Goal: Information Seeking & Learning: Learn about a topic

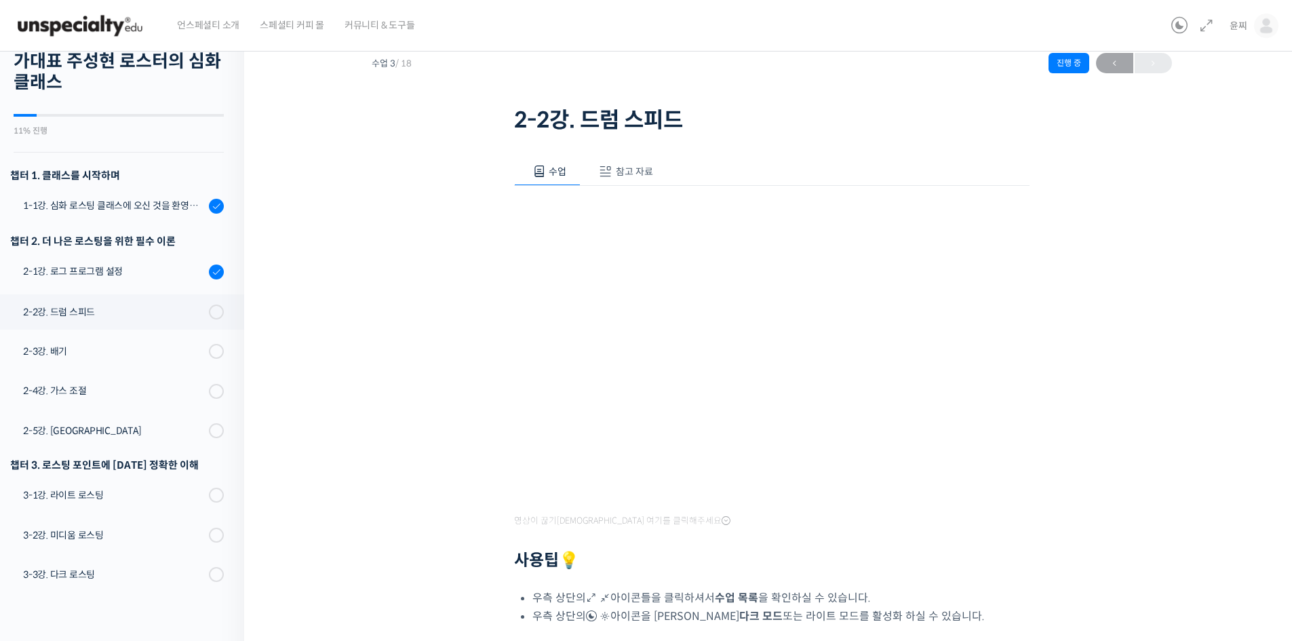
scroll to position [68, 0]
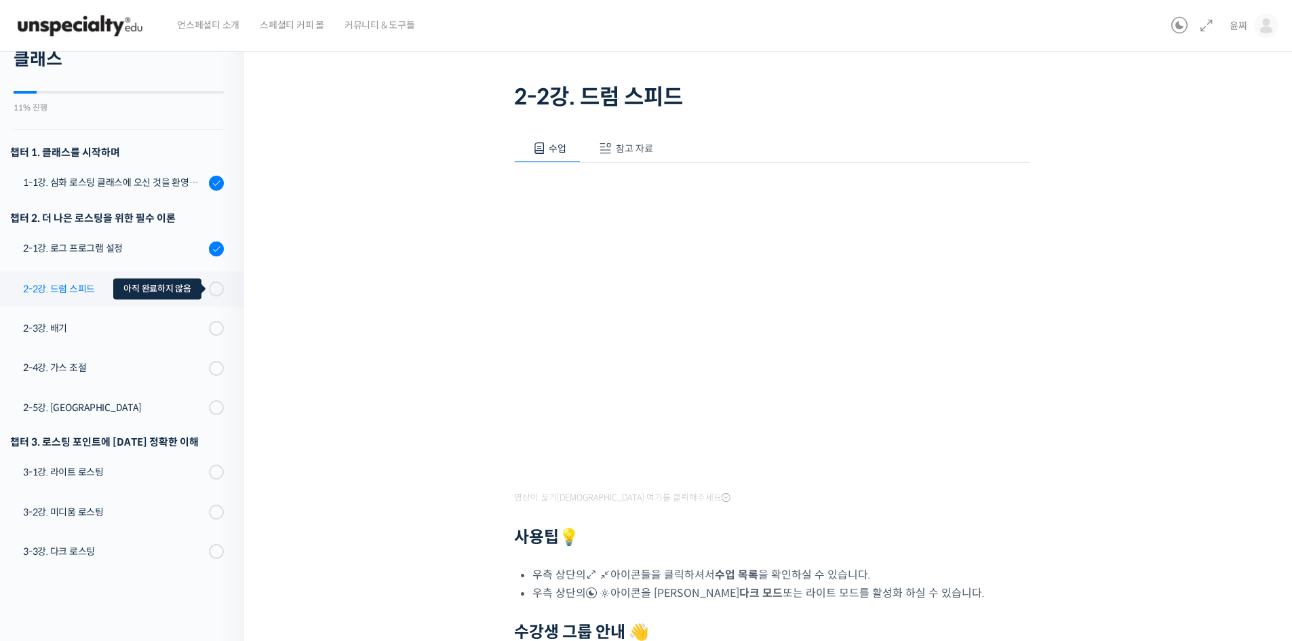
click at [209, 291] on div at bounding box center [216, 288] width 15 height 15
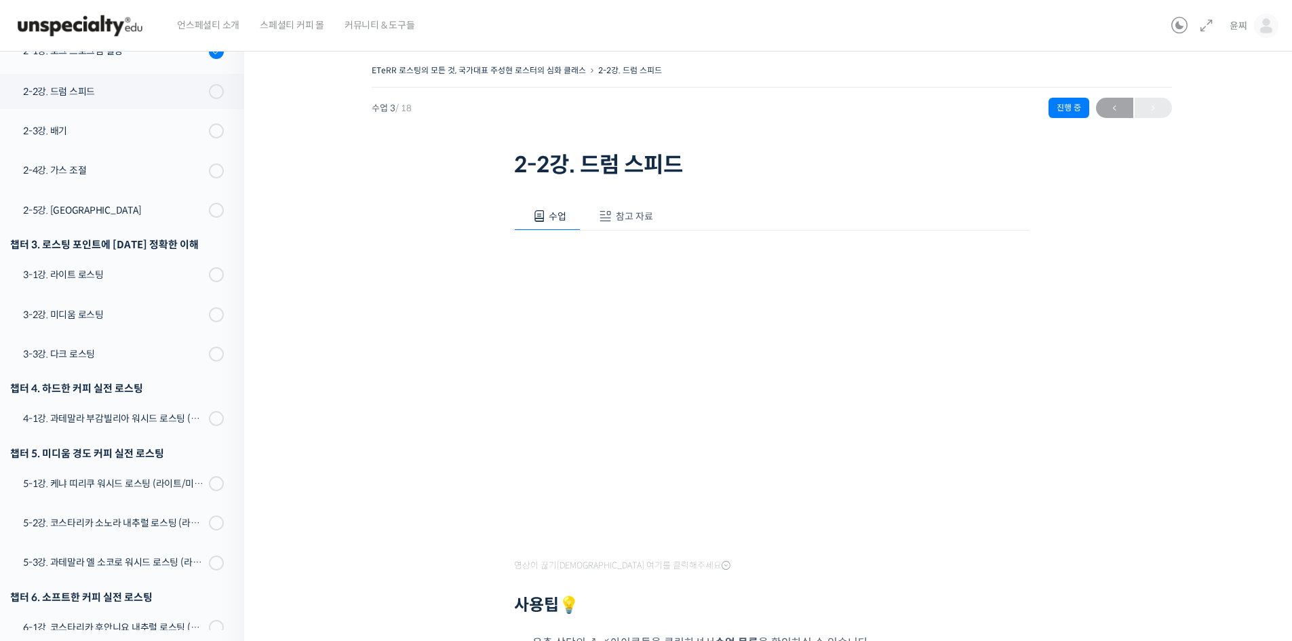
scroll to position [305, 0]
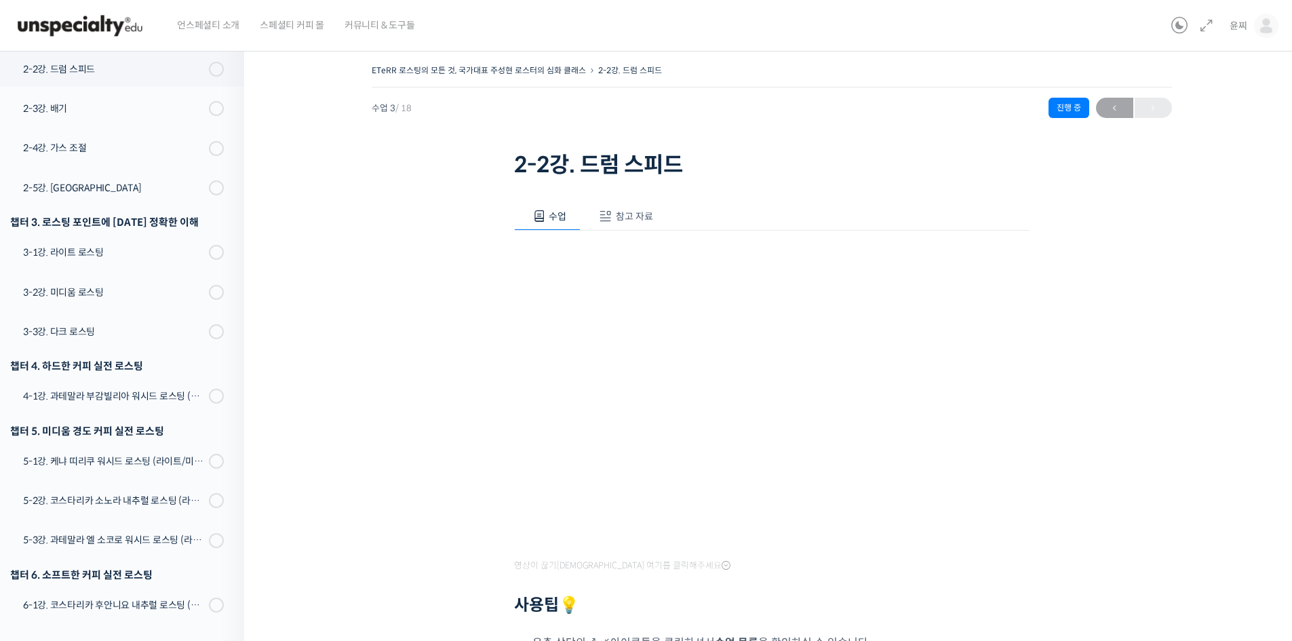
click at [640, 216] on span "참고 자료" at bounding box center [634, 216] width 37 height 12
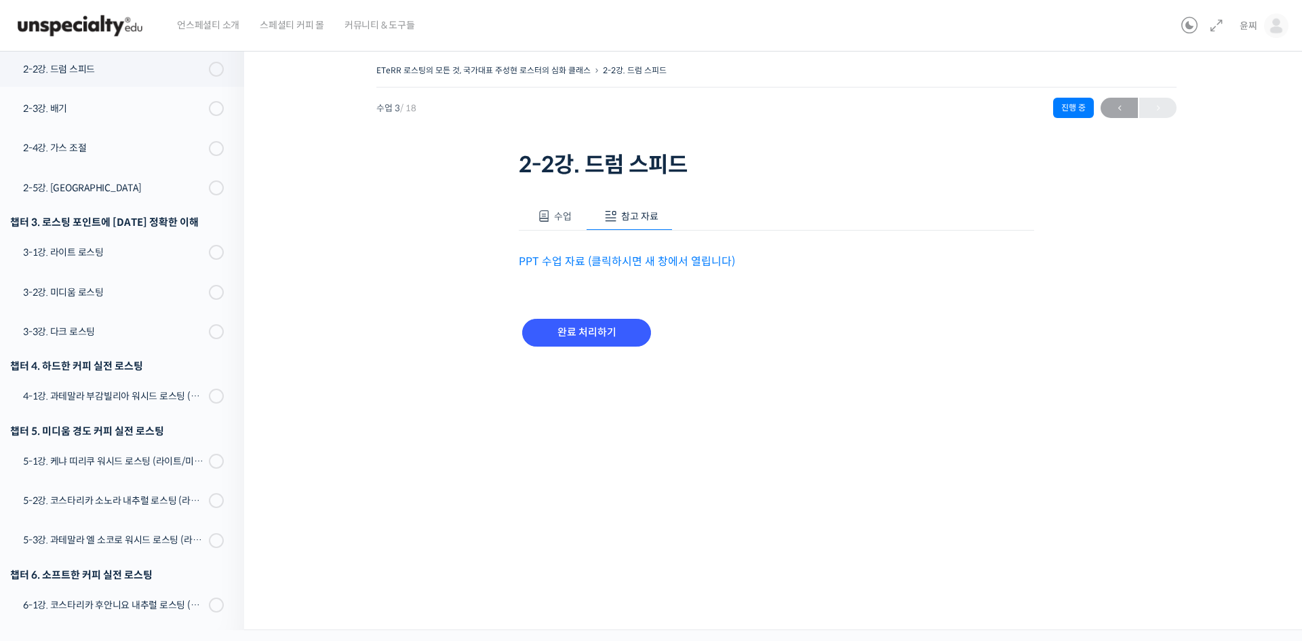
click at [614, 260] on link "PPT 수업 자료 (클릭하시면 새 창에서 열립니다)" at bounding box center [627, 261] width 216 height 14
click at [547, 211] on span at bounding box center [544, 217] width 14 height 14
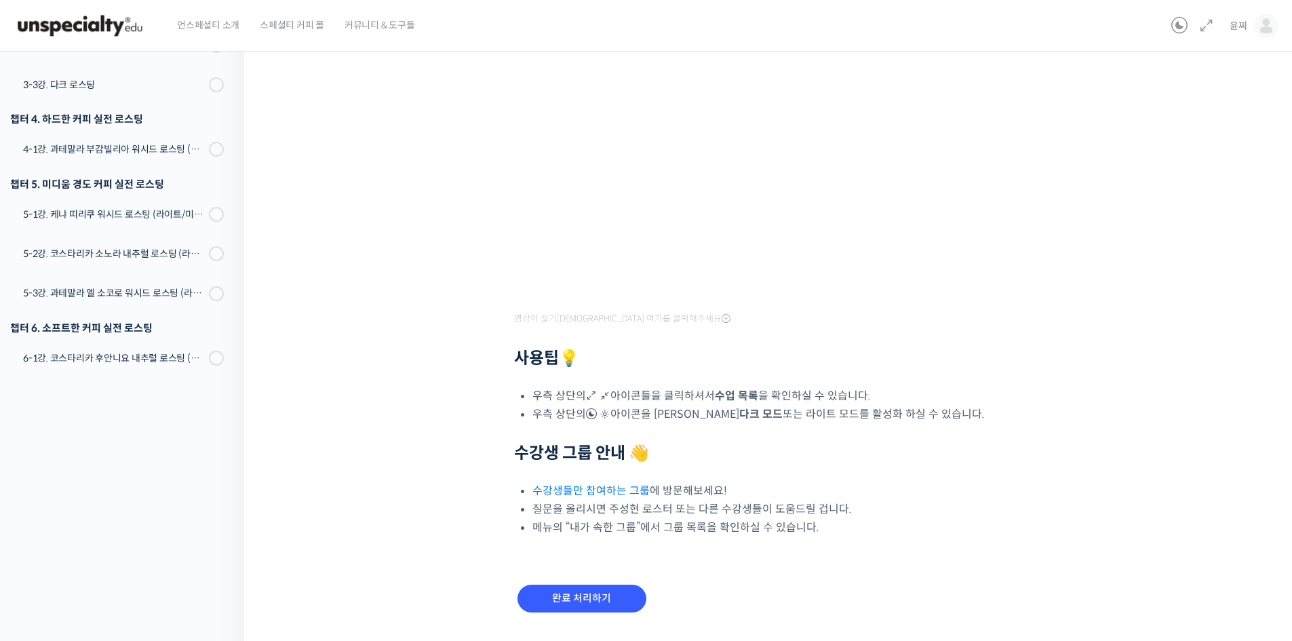
scroll to position [271, 0]
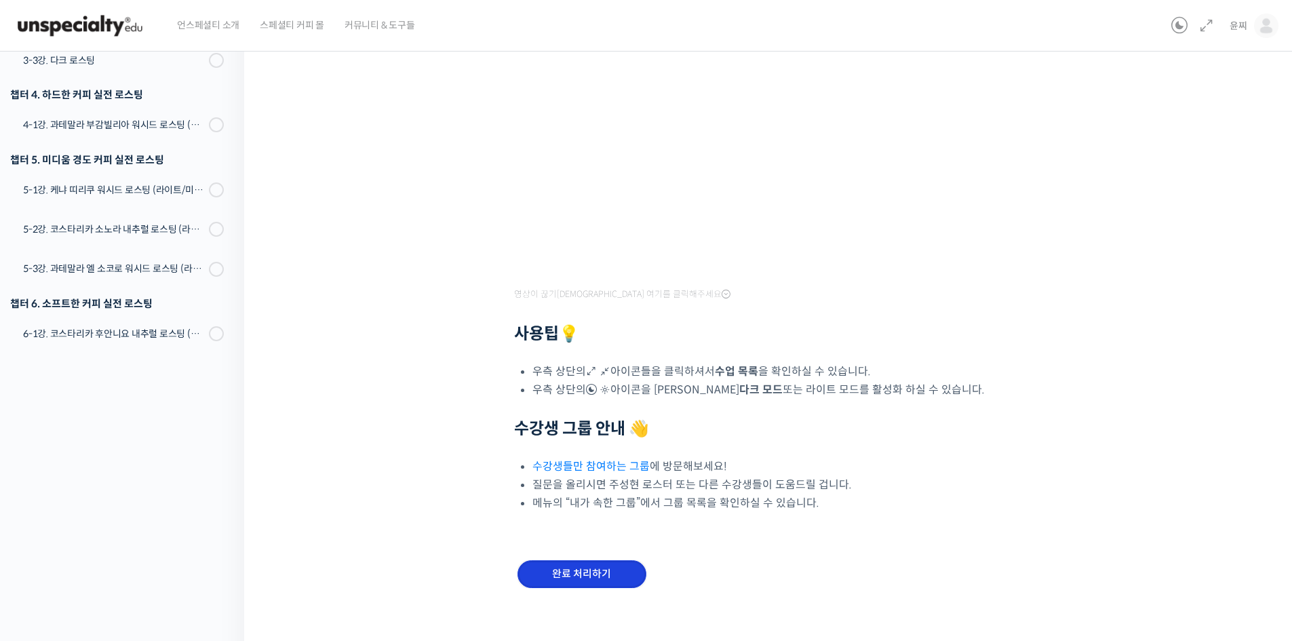
click at [576, 571] on input "완료 처리하기" at bounding box center [581, 574] width 129 height 28
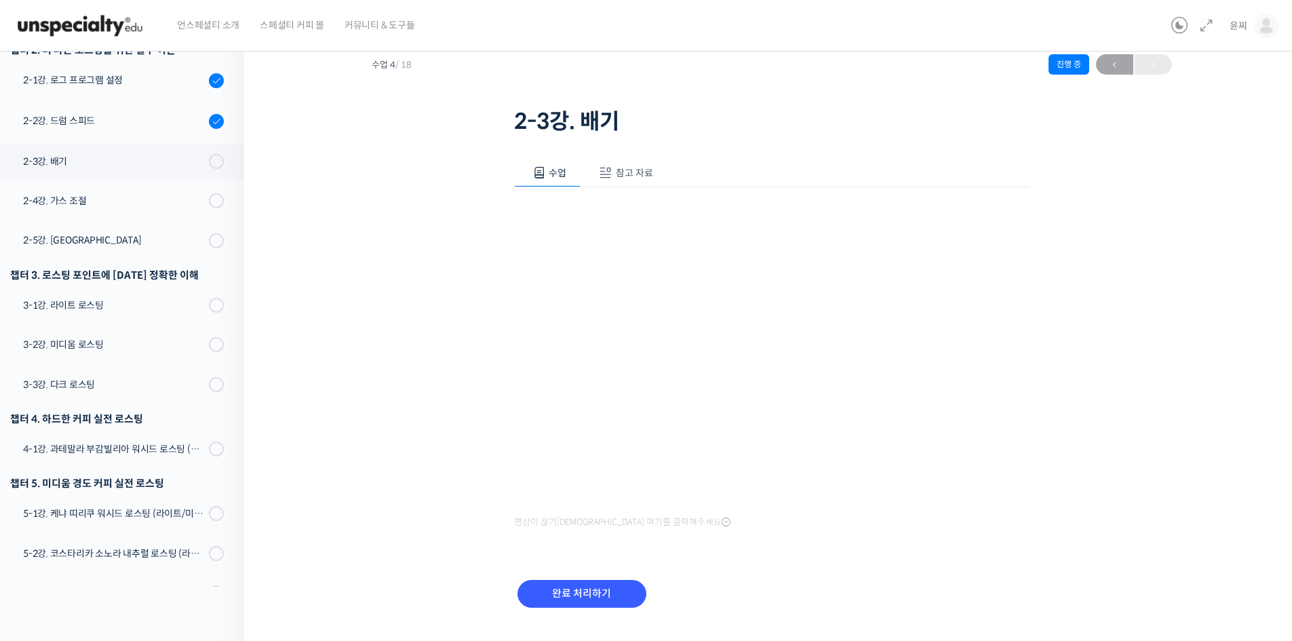
scroll to position [68, 0]
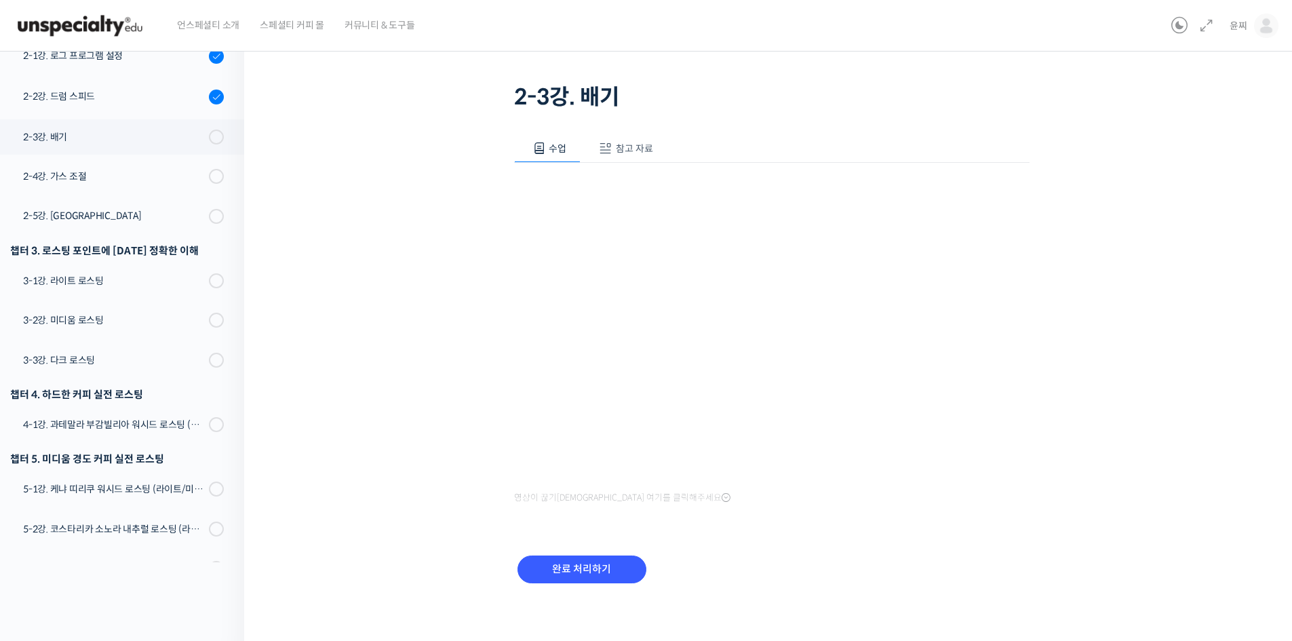
click at [627, 151] on span "참고 자료" at bounding box center [634, 148] width 37 height 12
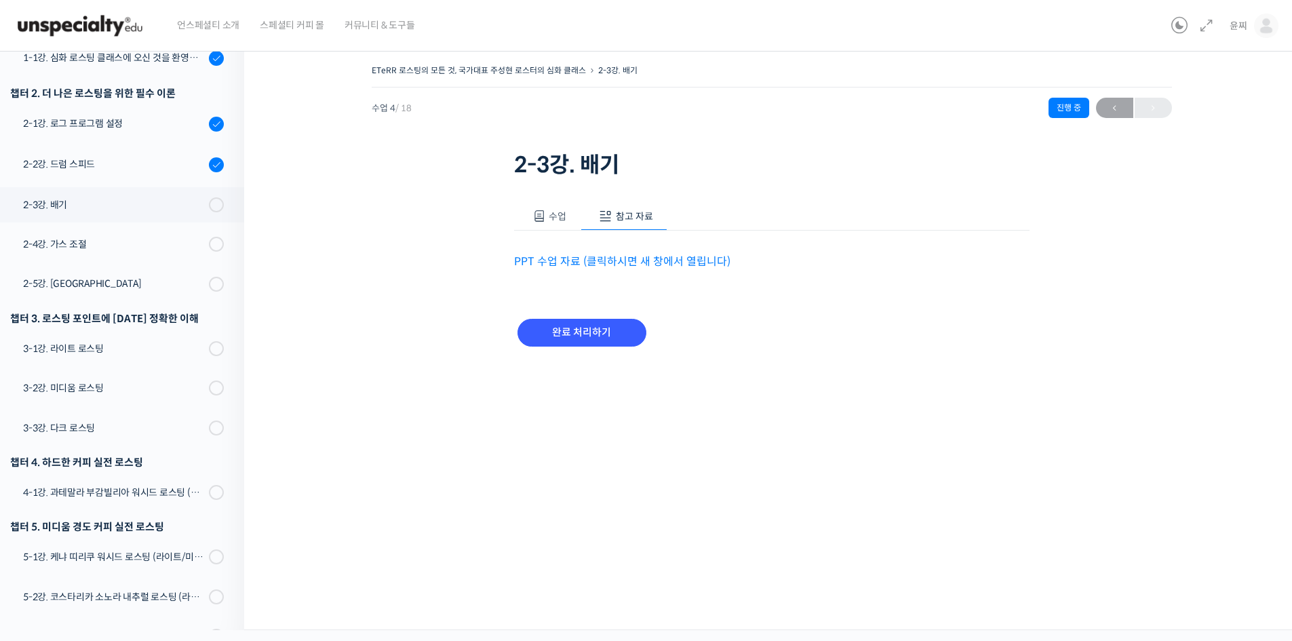
scroll to position [0, 0]
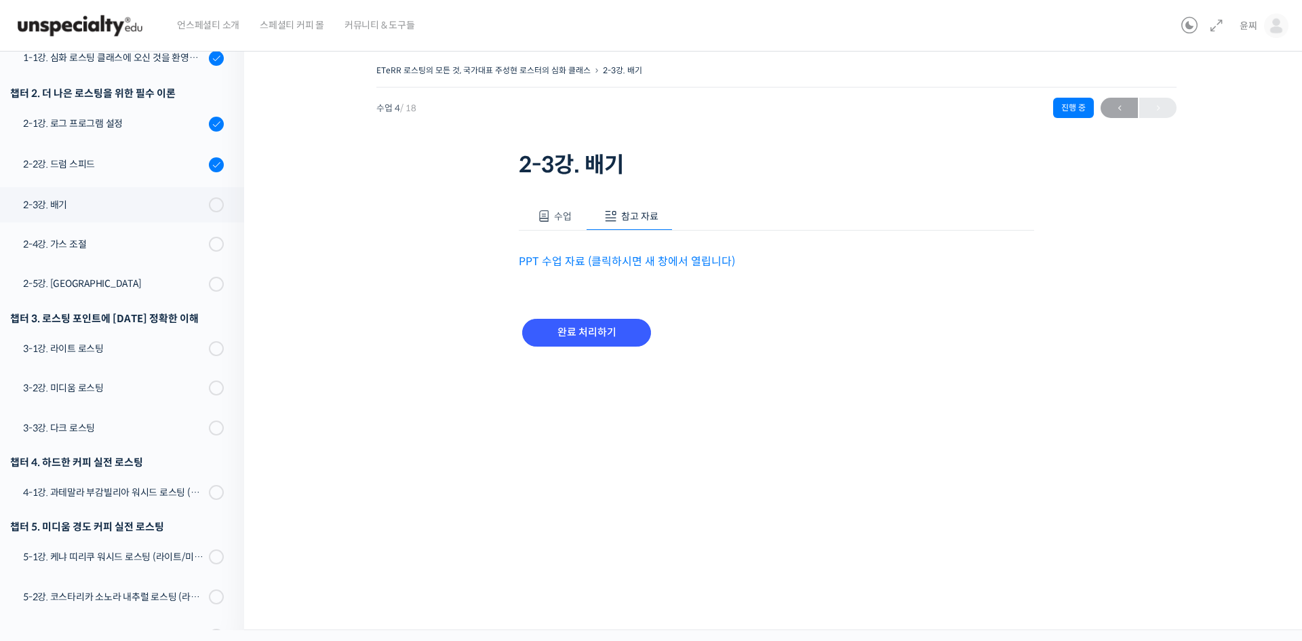
click at [600, 263] on link "PPT 수업 자료 (클릭하시면 새 창에서 열립니다)" at bounding box center [627, 261] width 216 height 14
click at [551, 211] on button "수업" at bounding box center [552, 216] width 67 height 28
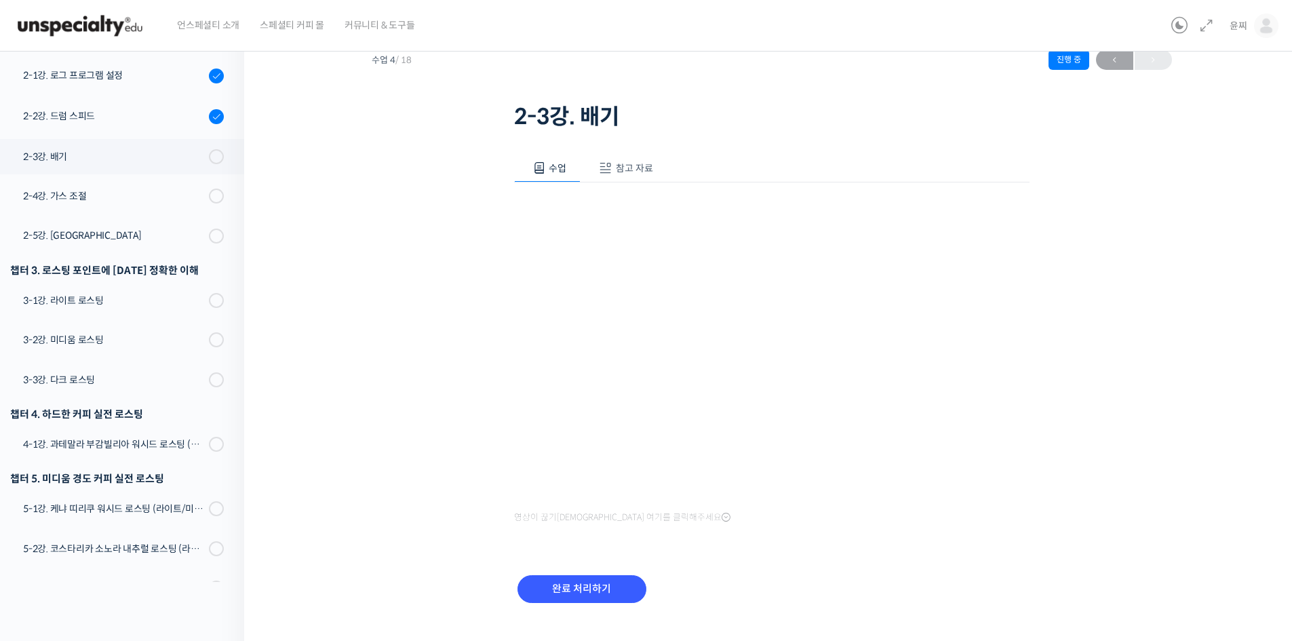
scroll to position [74, 0]
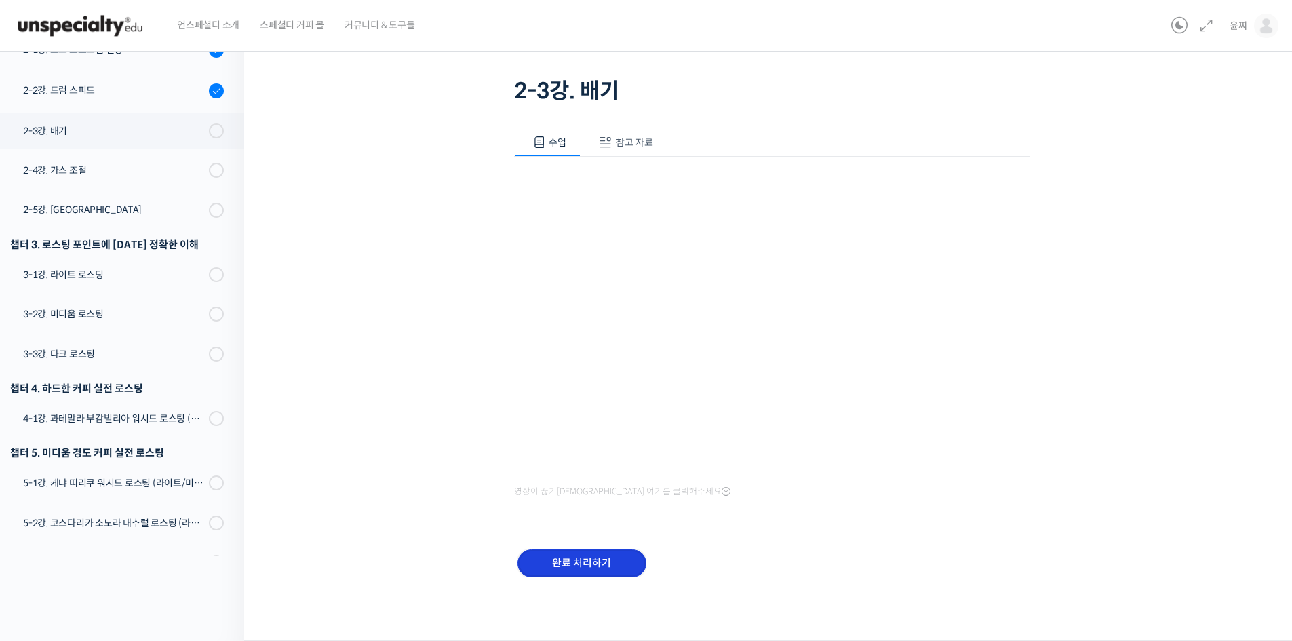
click at [556, 557] on input "완료 처리하기" at bounding box center [581, 563] width 129 height 28
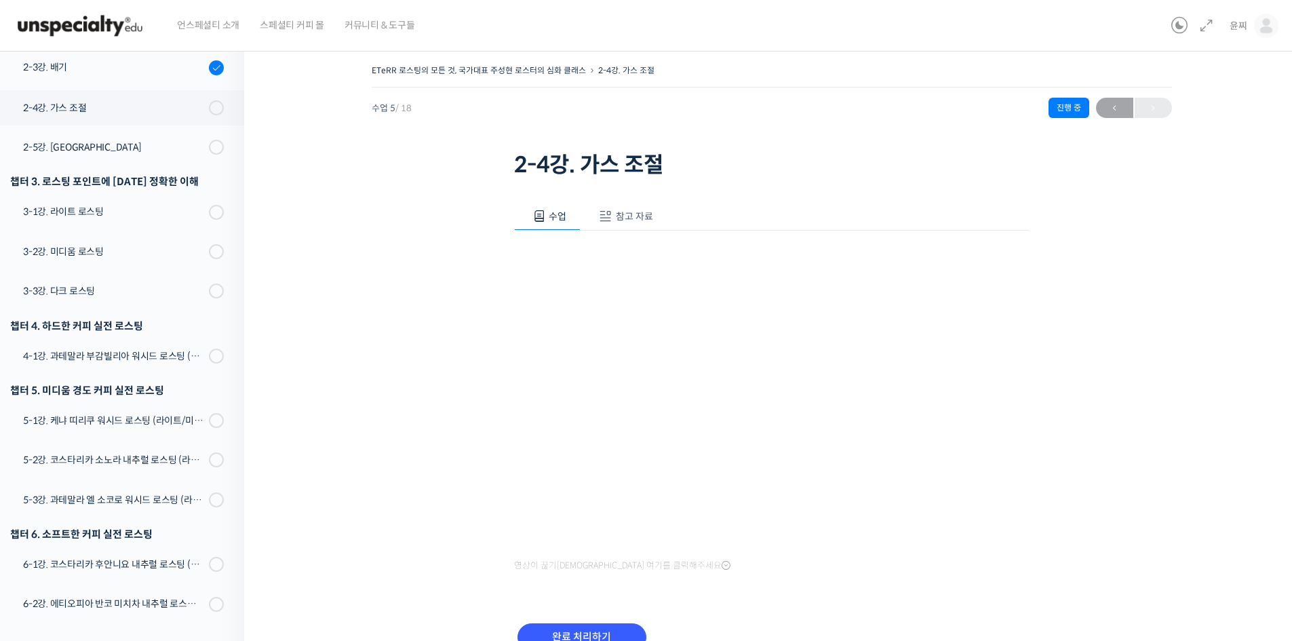
scroll to position [386, 0]
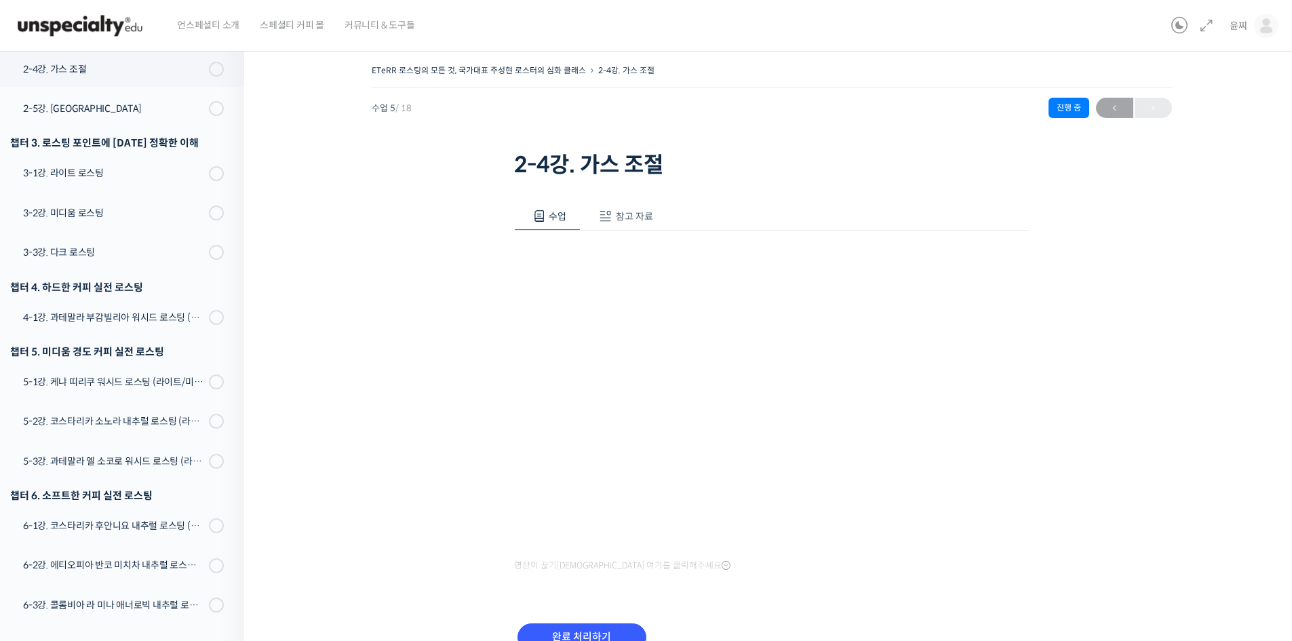
click at [641, 217] on span "참고 자료" at bounding box center [634, 216] width 37 height 12
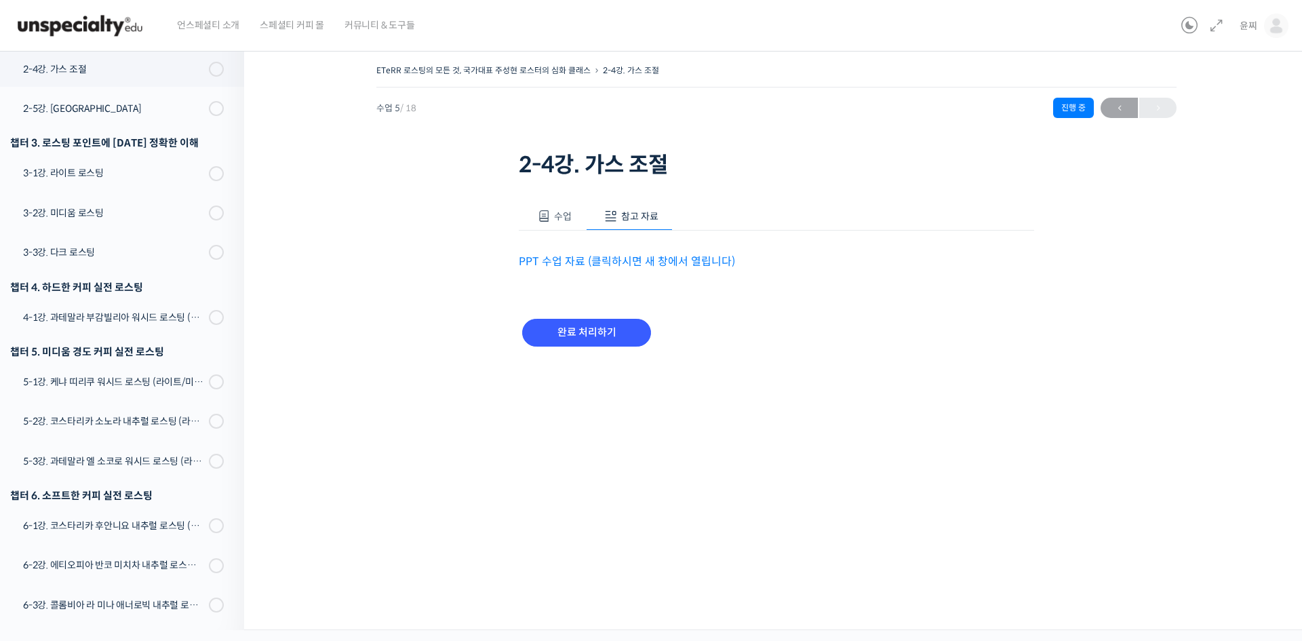
click at [627, 258] on link "PPT 수업 자료 (클릭하시면 새 창에서 열립니다)" at bounding box center [627, 261] width 216 height 14
click at [537, 214] on span at bounding box center [544, 217] width 14 height 14
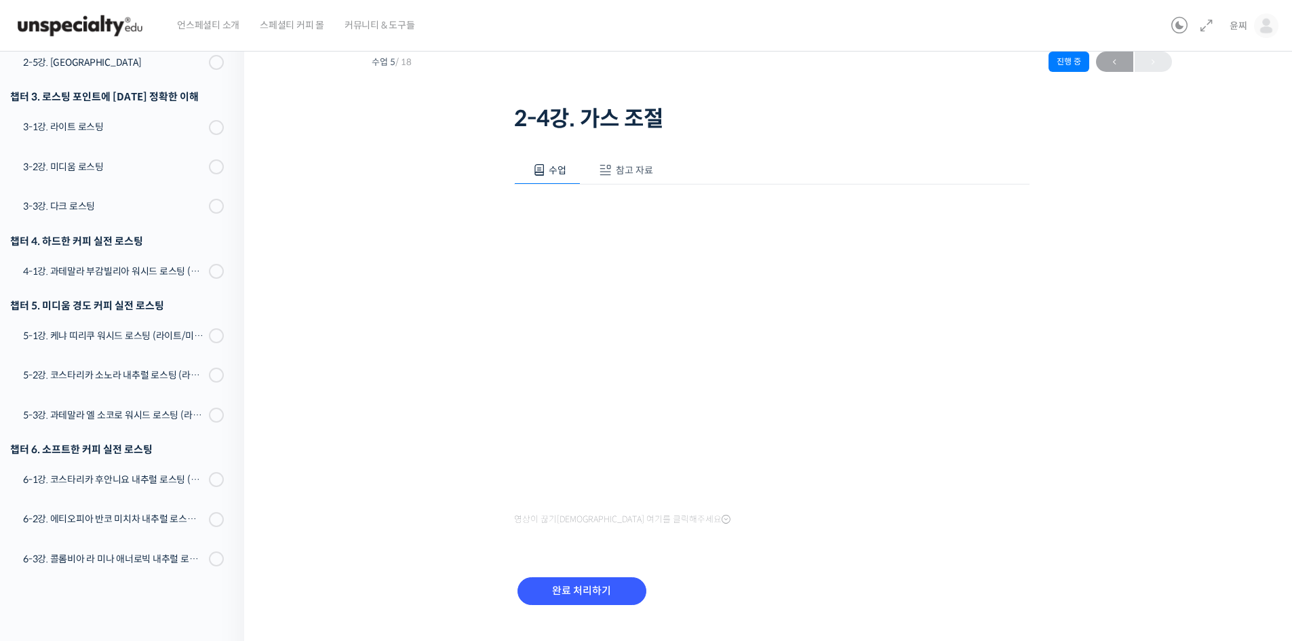
scroll to position [68, 0]
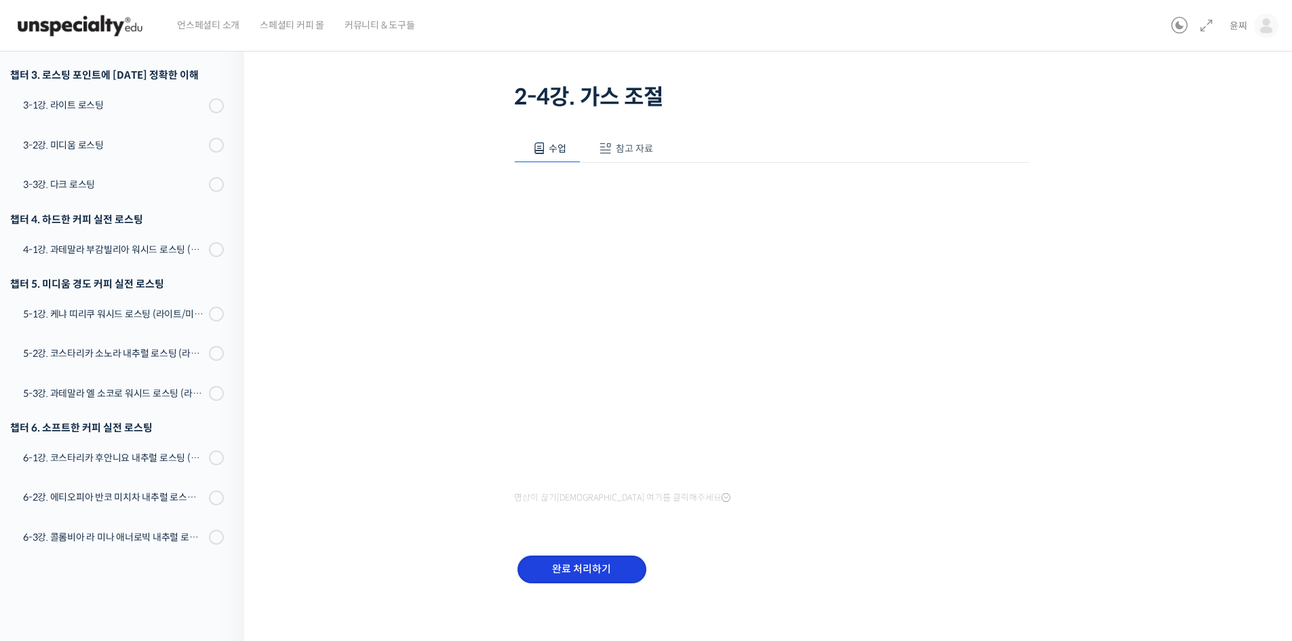
click at [563, 568] on input "완료 처리하기" at bounding box center [581, 569] width 129 height 28
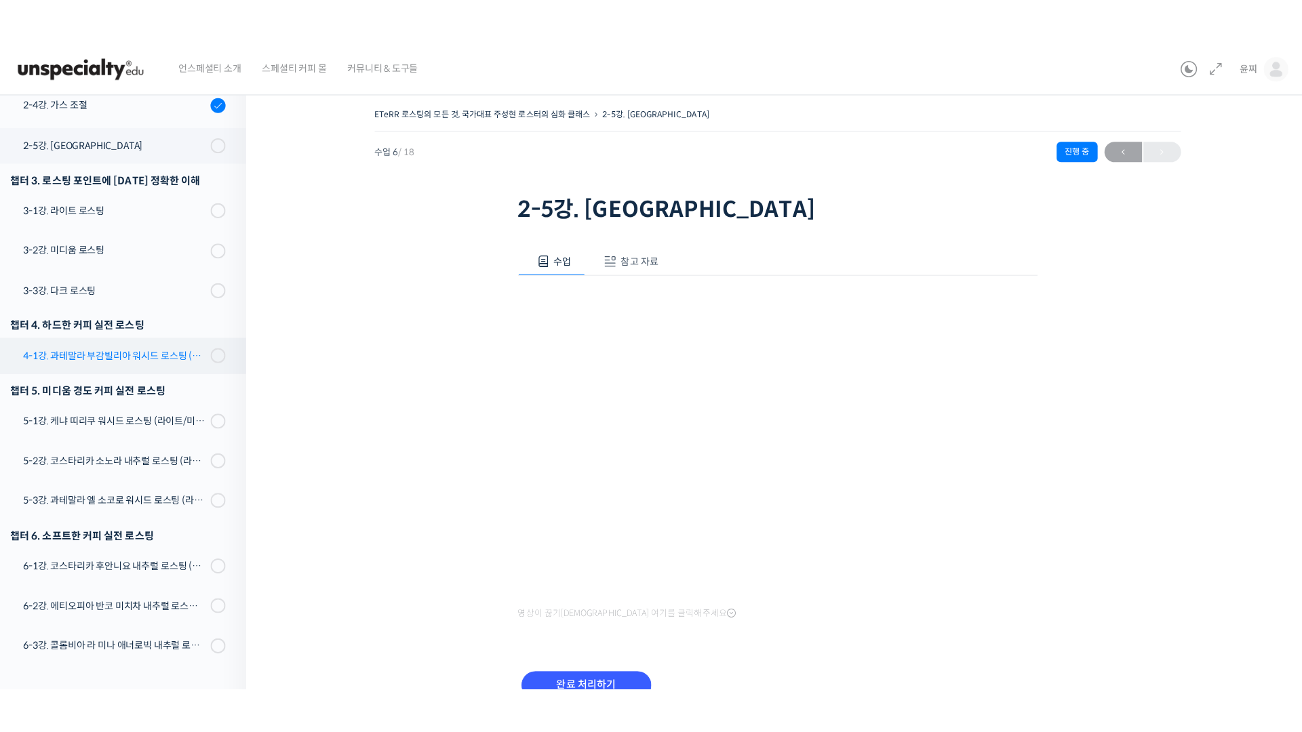
scroll to position [427, 0]
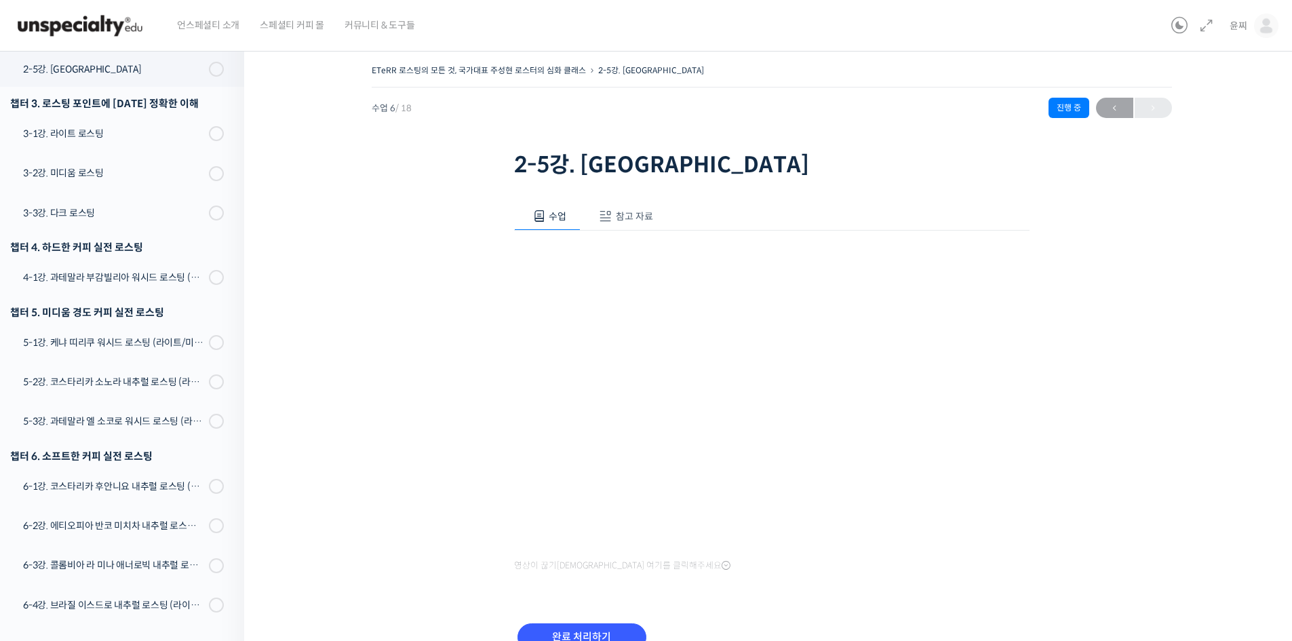
click at [621, 216] on span "참고 자료" at bounding box center [634, 216] width 37 height 12
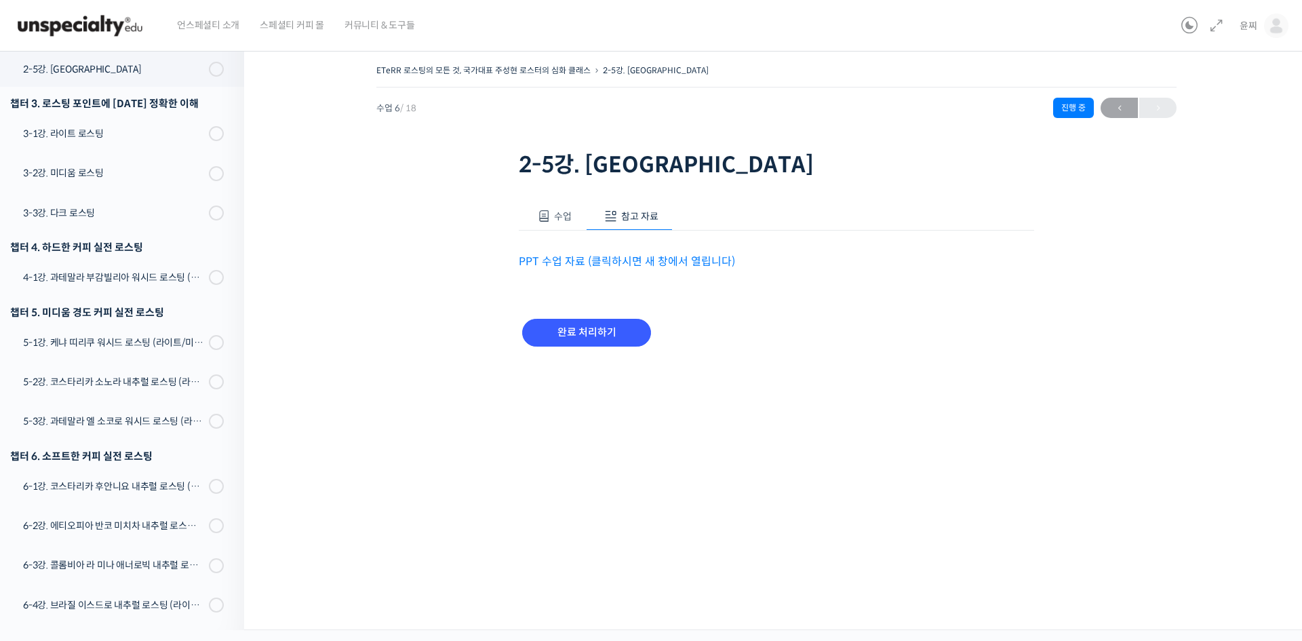
click at [627, 262] on link "PPT 수업 자료 (클릭하시면 새 창에서 열립니다)" at bounding box center [627, 261] width 216 height 14
click at [561, 212] on span "수업" at bounding box center [563, 216] width 18 height 12
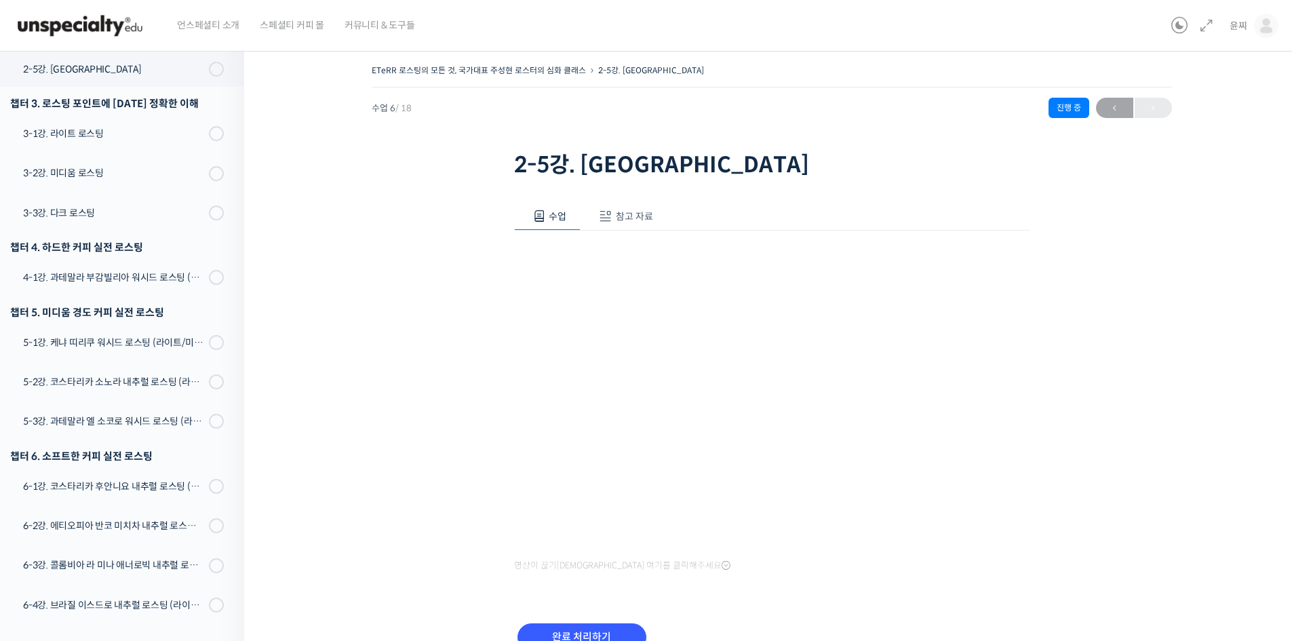
scroll to position [404, 0]
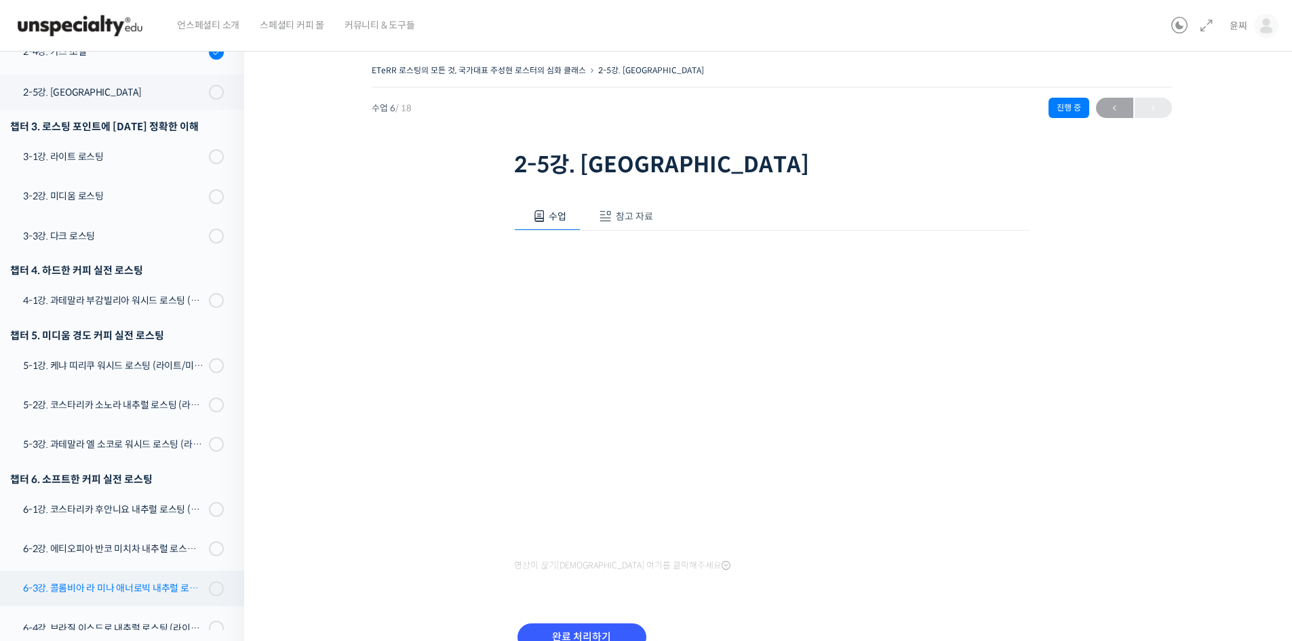
click at [149, 589] on div "6-3강. 콜롬비아 라 미나 애너로빅 내추럴 로스팅 (라이트/미디움/다크)" at bounding box center [114, 588] width 182 height 15
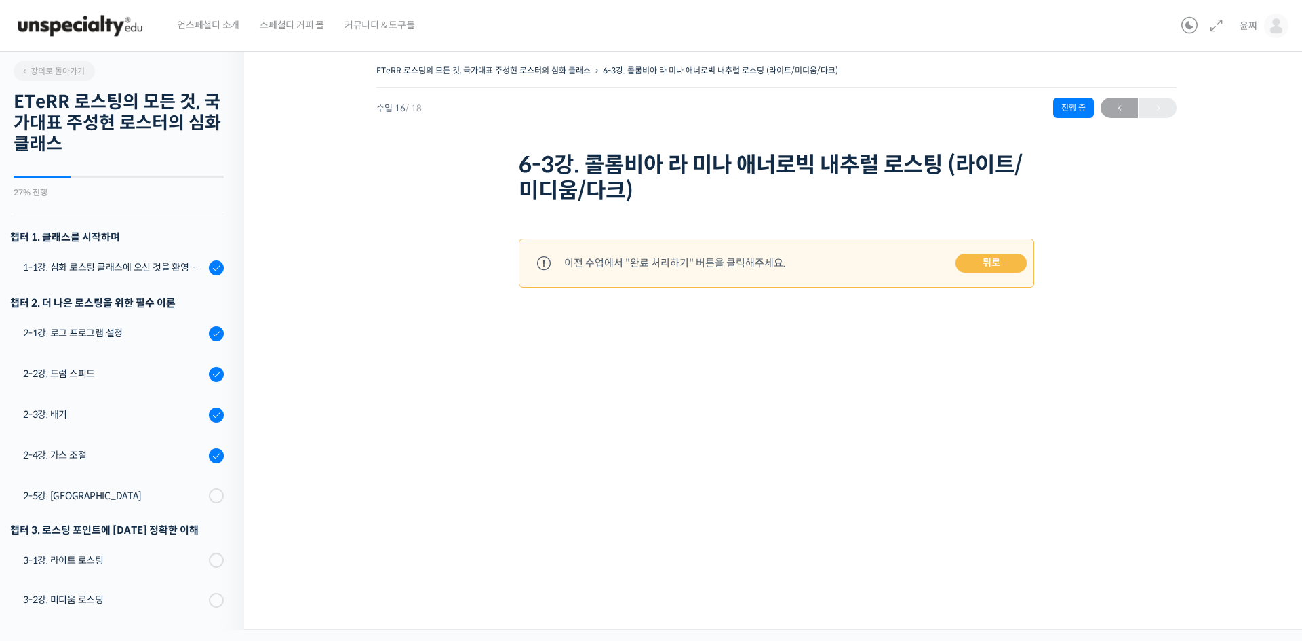
scroll to position [495, 0]
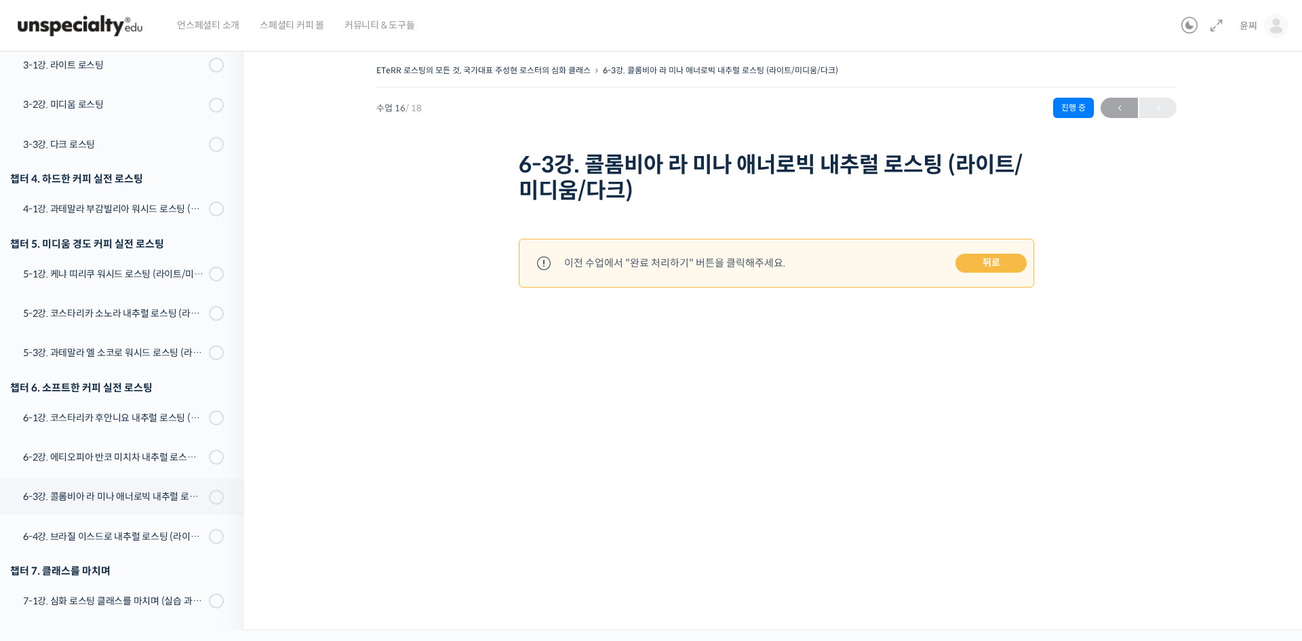
click at [973, 256] on link "뒤로" at bounding box center [991, 263] width 71 height 19
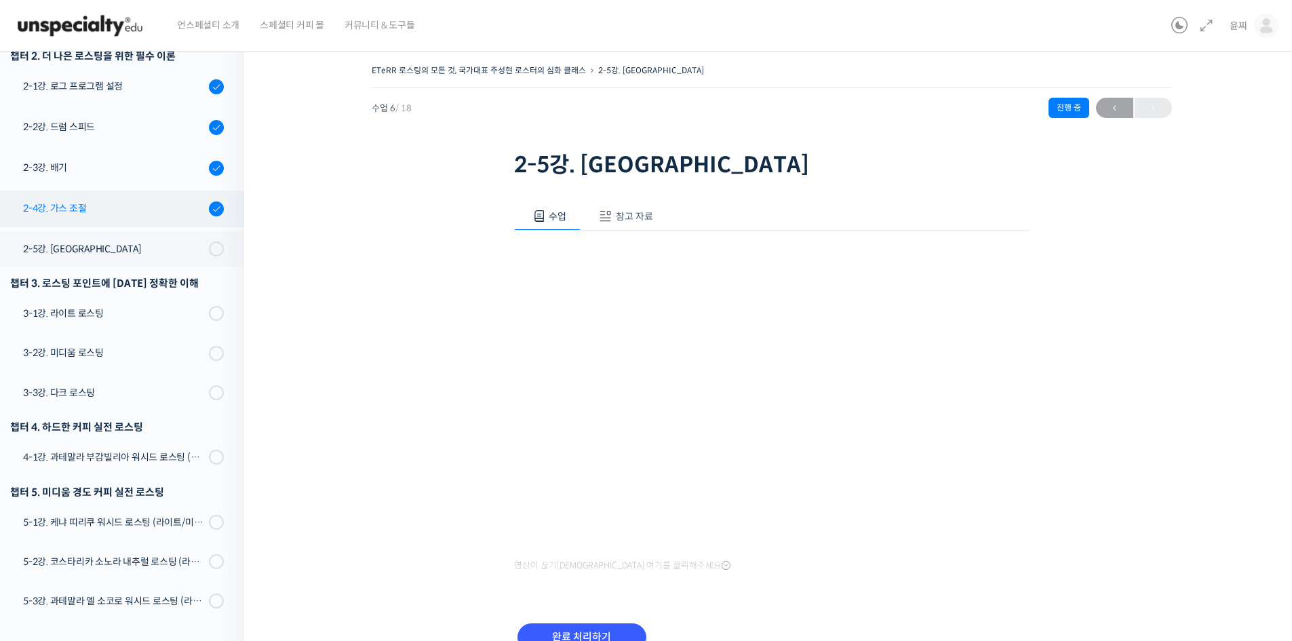
scroll to position [223, 0]
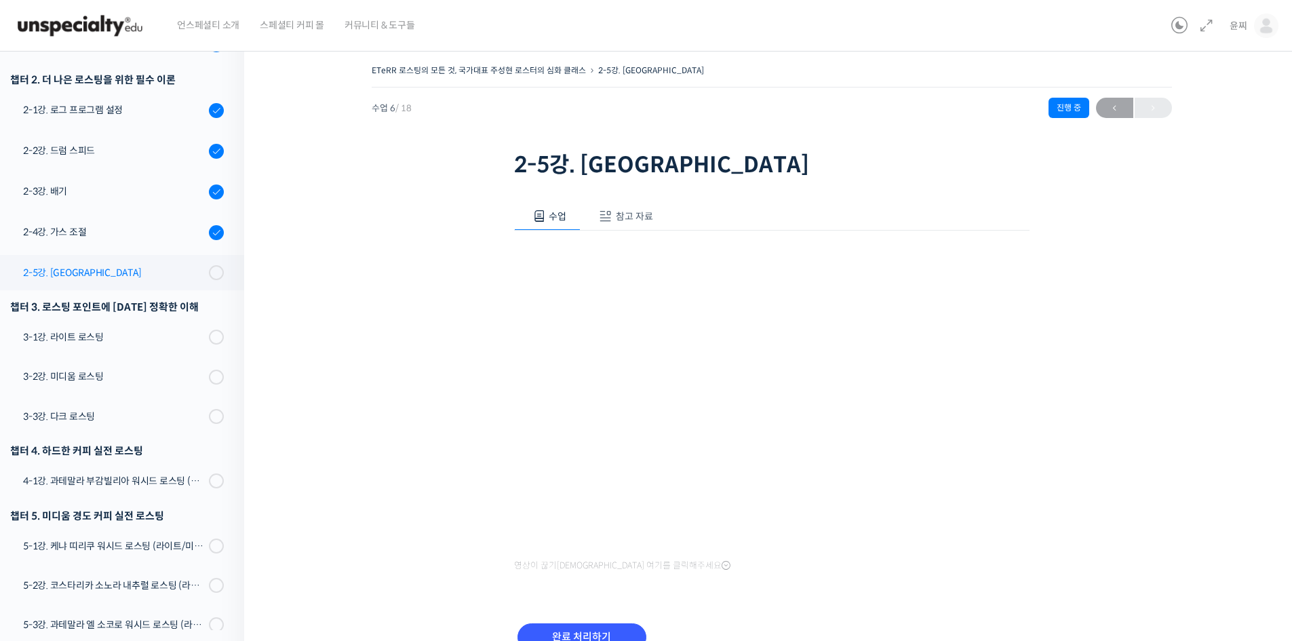
click at [68, 279] on div "2-5강. [GEOGRAPHIC_DATA]" at bounding box center [114, 272] width 182 height 15
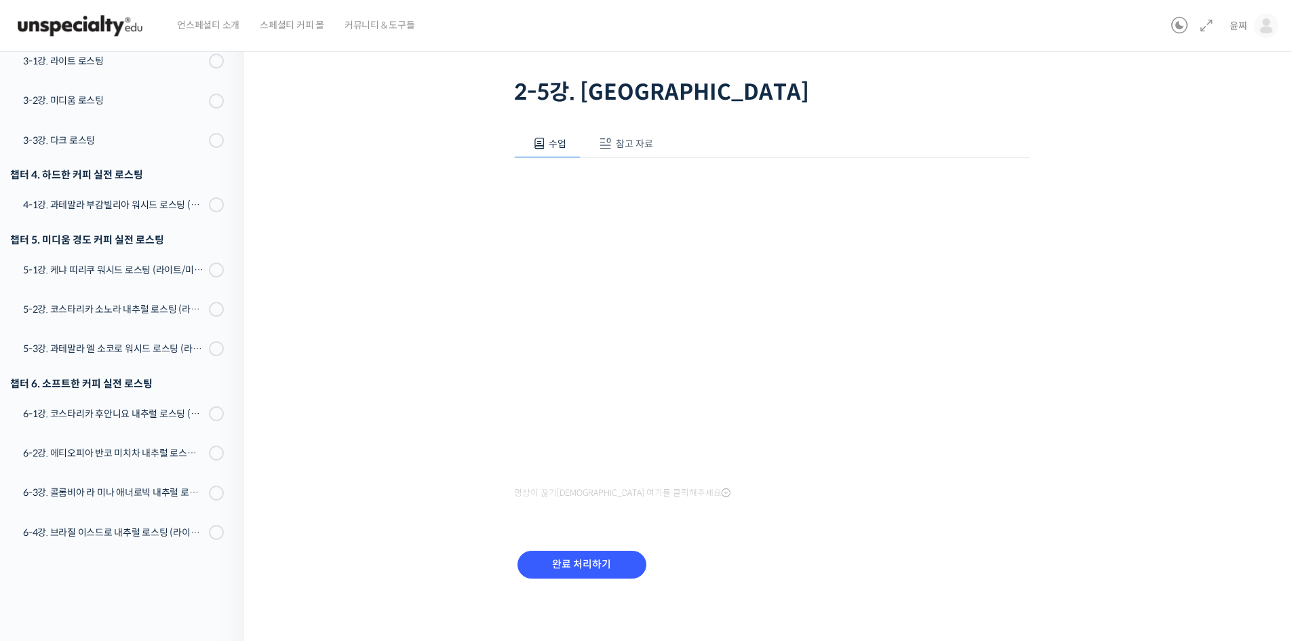
scroll to position [74, 0]
click at [555, 574] on input "완료 처리하기" at bounding box center [581, 563] width 129 height 28
click at [566, 562] on input "완료 처리하기" at bounding box center [581, 563] width 129 height 28
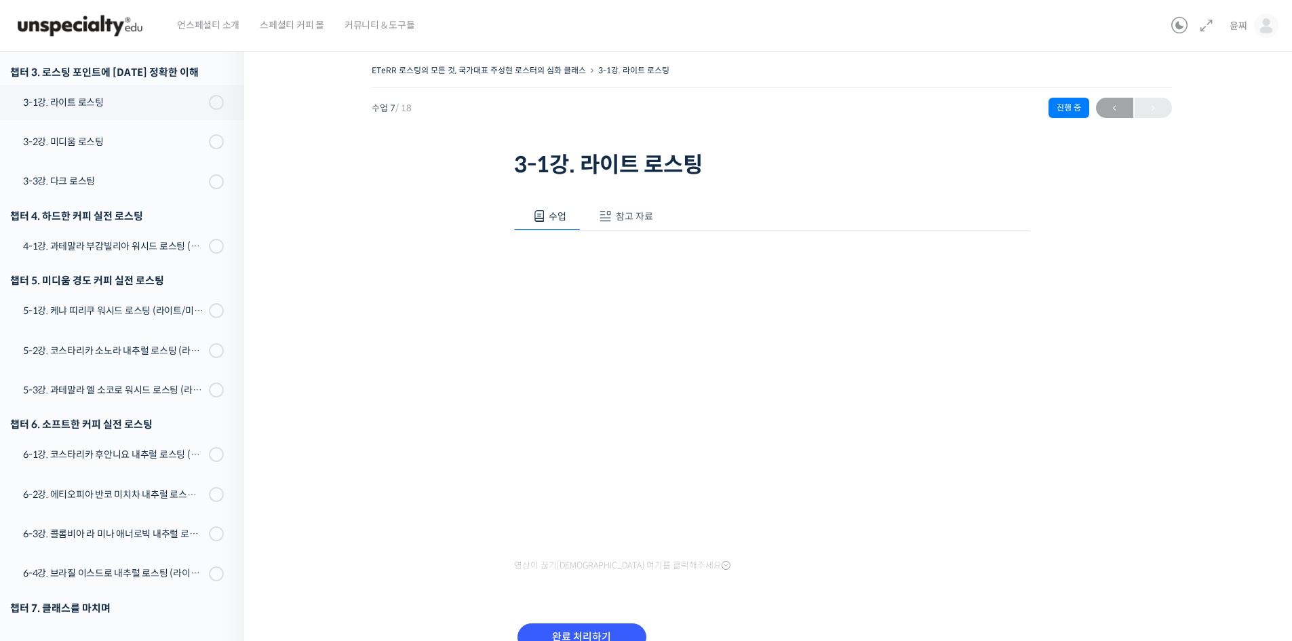
scroll to position [467, 0]
